Goal: Find specific page/section: Find specific page/section

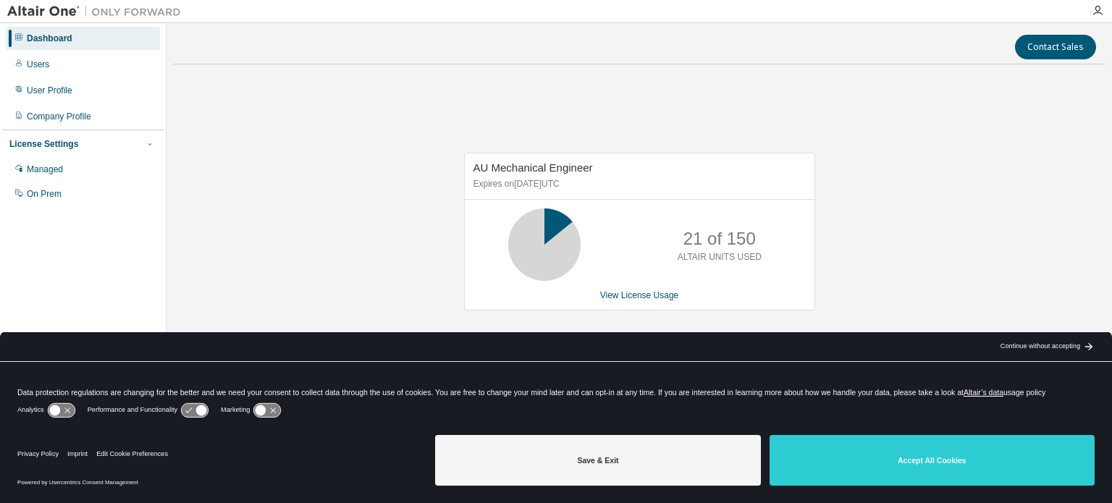
click at [576, 433] on div "Save & Exit Accept All Cookies" at bounding box center [764, 461] width 659 height 65
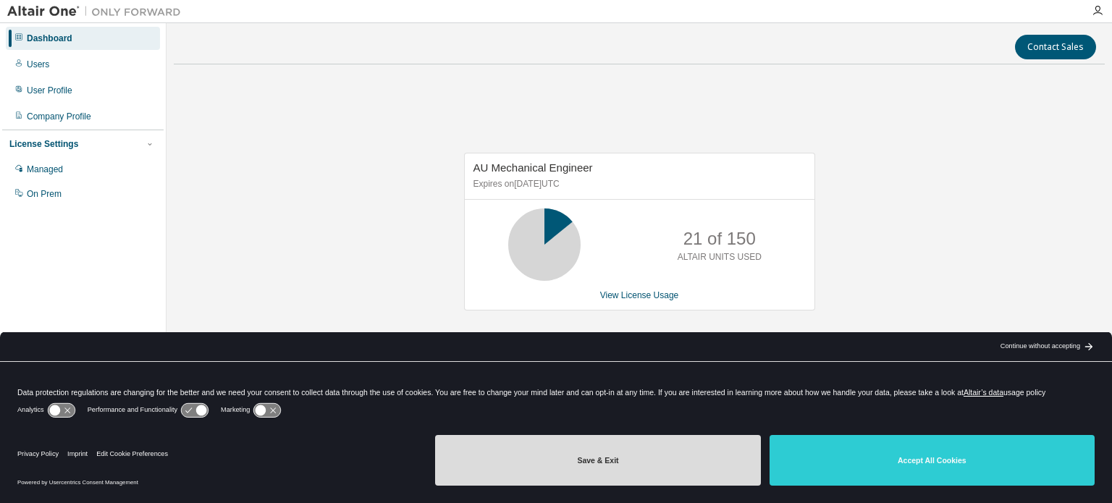
click at [588, 444] on button "Save & Exit" at bounding box center [597, 460] width 325 height 51
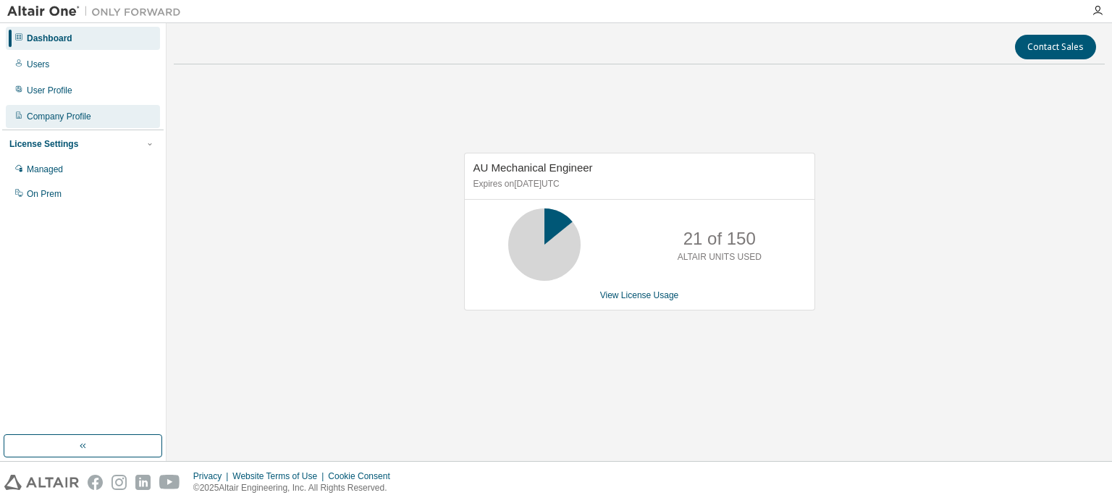
click at [66, 118] on div "Company Profile" at bounding box center [59, 117] width 64 height 12
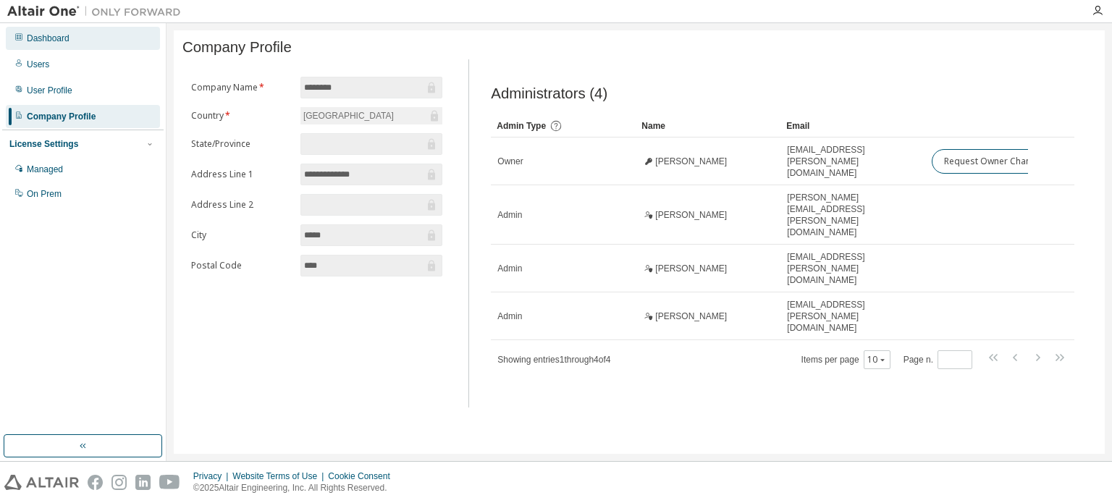
click at [45, 41] on div "Dashboard" at bounding box center [48, 39] width 43 height 12
